Goal: Task Accomplishment & Management: Manage account settings

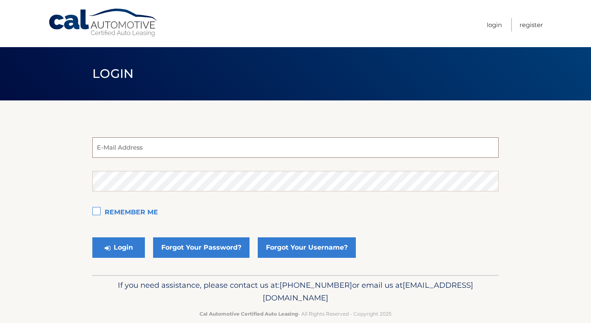
click at [275, 149] on input "email" at bounding box center [295, 147] width 406 height 21
click at [92, 237] on button "Login" at bounding box center [118, 247] width 53 height 21
type input "e"
paste input "estest@easternstandard.com"
type input "estest@easternstandard.com"
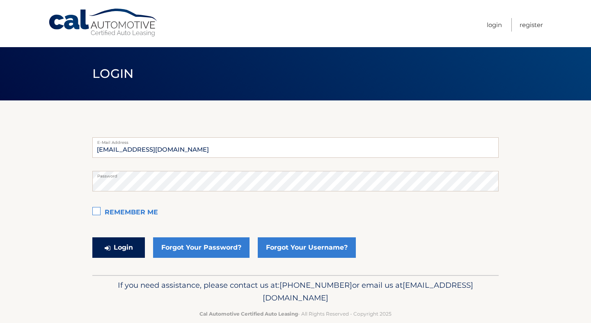
click at [123, 250] on button "Login" at bounding box center [118, 247] width 53 height 21
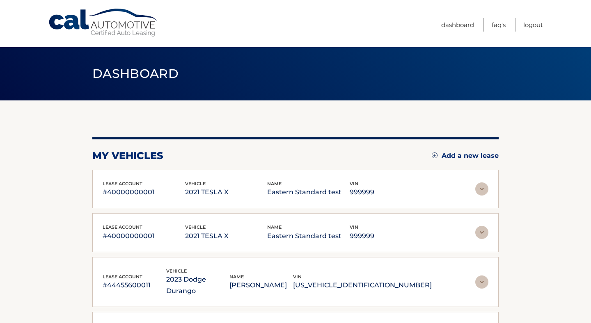
click at [479, 189] on img at bounding box center [481, 189] width 13 height 13
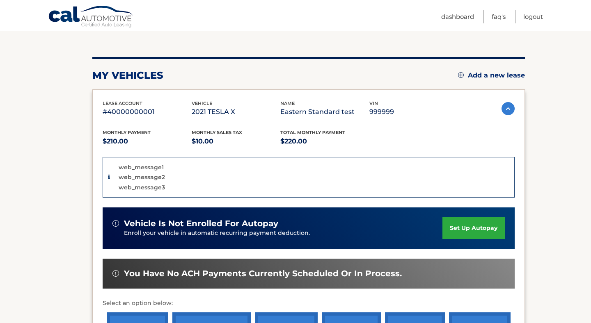
scroll to position [81, 0]
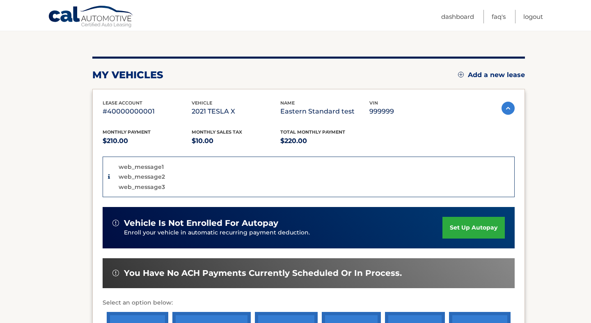
click at [482, 228] on link "set up autopay" at bounding box center [473, 228] width 62 height 22
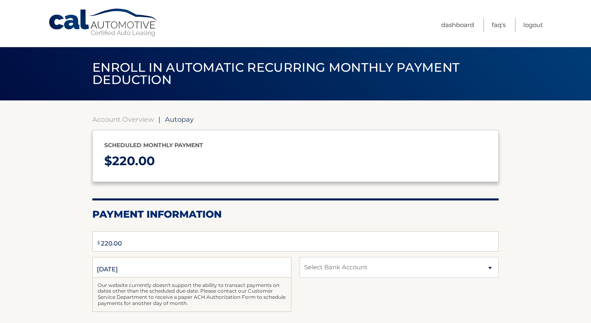
type input "220.00"
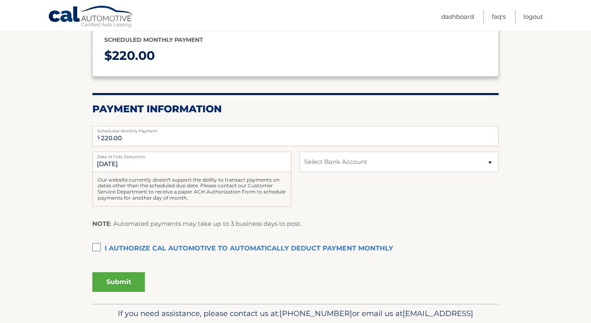
scroll to position [135, 0]
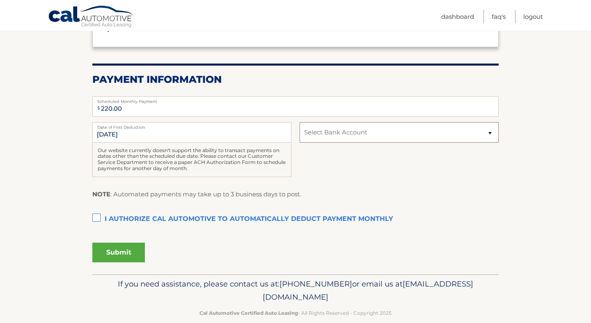
click at [381, 130] on select "Select Bank Account Checking JPMORGAN CHASE BANK, NA *****3123 Checking JPMORGA…" at bounding box center [398, 132] width 199 height 21
select select "YTg3ZDMzMjgtOGMyMS00MGExLThkMTItOTQ5MjI3NGY4NjA4"
click at [299, 122] on select "Select Bank Account Checking JPMORGAN CHASE BANK, NA *****3123 Checking JPMORGA…" at bounding box center [398, 132] width 199 height 21
click at [155, 219] on label "I authorize cal automotive to automatically deduct payment monthly This checkbo…" at bounding box center [295, 219] width 406 height 16
click at [0, 0] on input "I authorize cal automotive to automatically deduct payment monthly This checkbo…" at bounding box center [0, 0] width 0 height 0
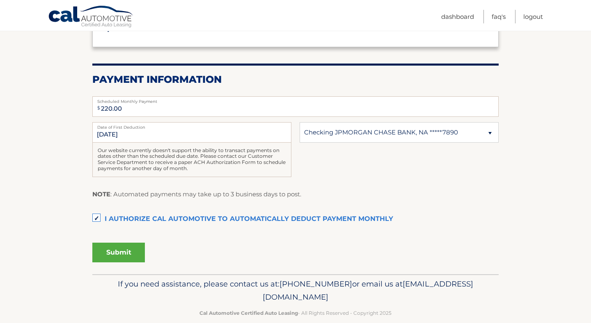
click at [127, 252] on button "Submit" at bounding box center [118, 253] width 53 height 20
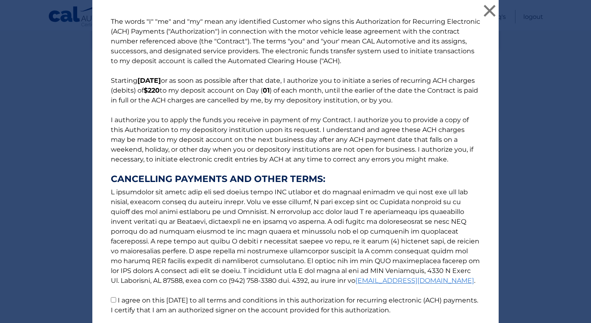
scroll to position [64, 0]
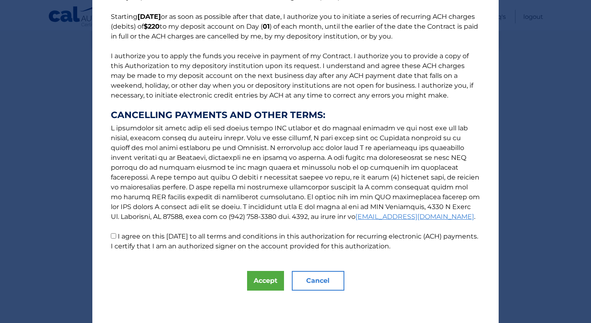
click at [331, 287] on button "Cancel" at bounding box center [318, 281] width 53 height 20
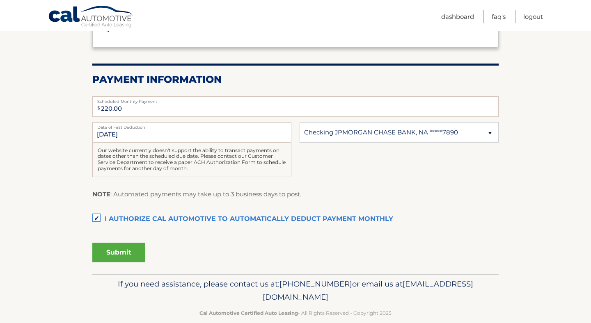
click at [133, 256] on button "Submit" at bounding box center [118, 253] width 53 height 20
